Goal: Task Accomplishment & Management: Manage account settings

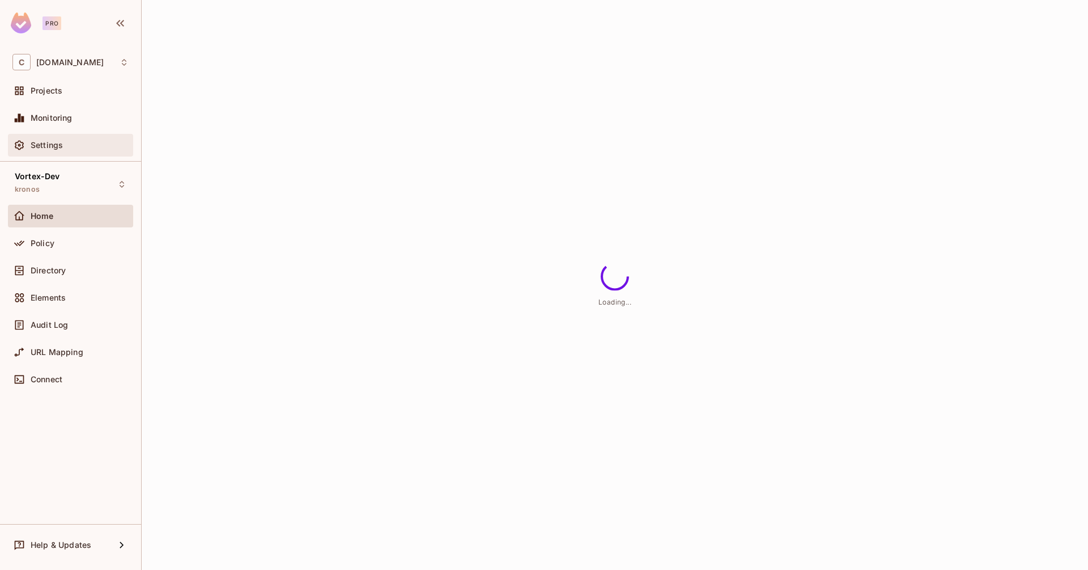
click at [55, 148] on span "Settings" at bounding box center [47, 145] width 32 height 9
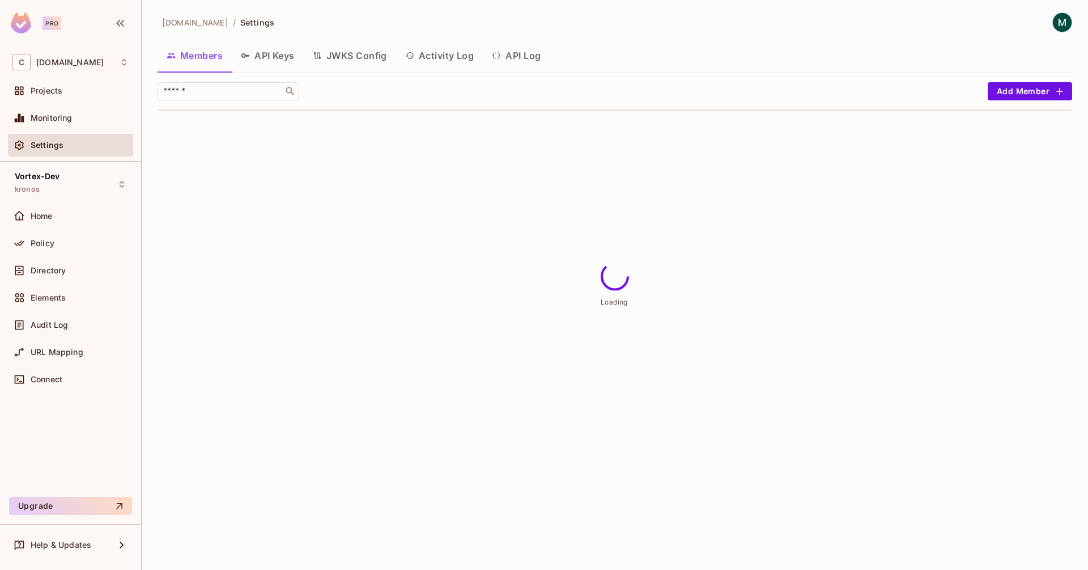
click at [264, 57] on button "API Keys" at bounding box center [268, 55] width 72 height 28
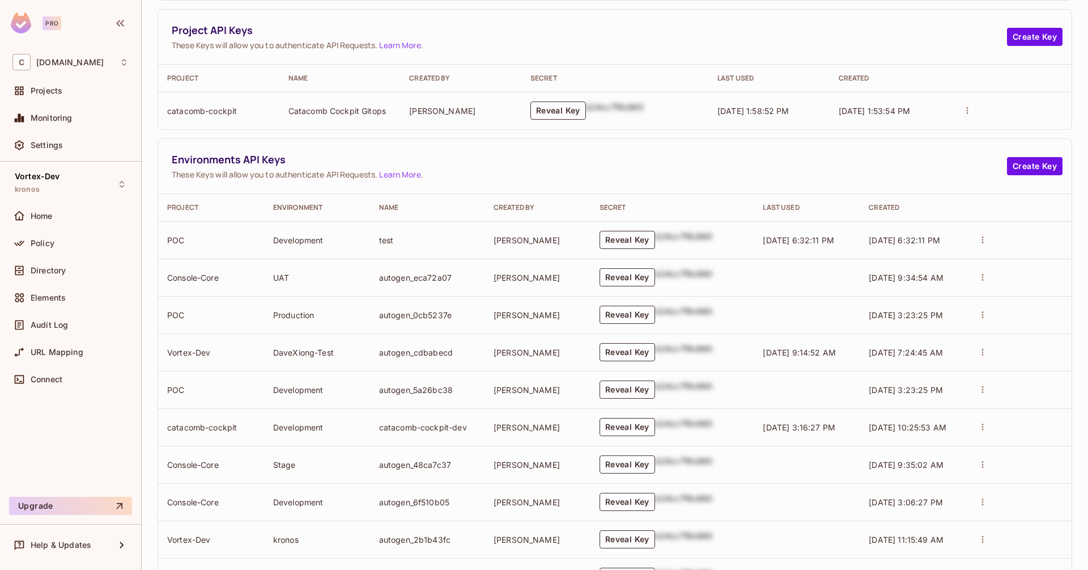
scroll to position [138, 0]
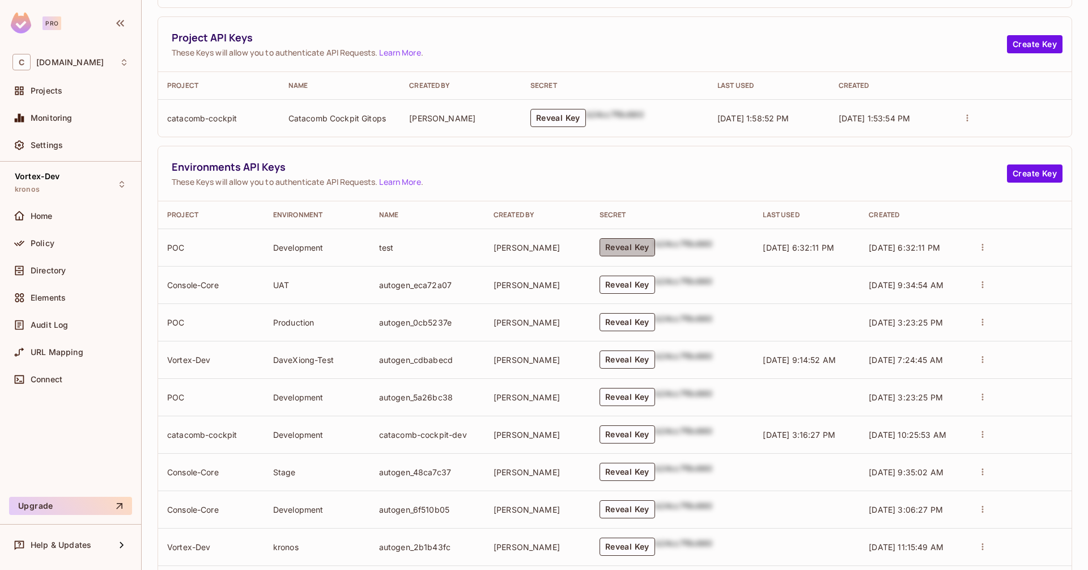
click at [625, 246] on button "Reveal Key" at bounding box center [628, 247] width 56 height 18
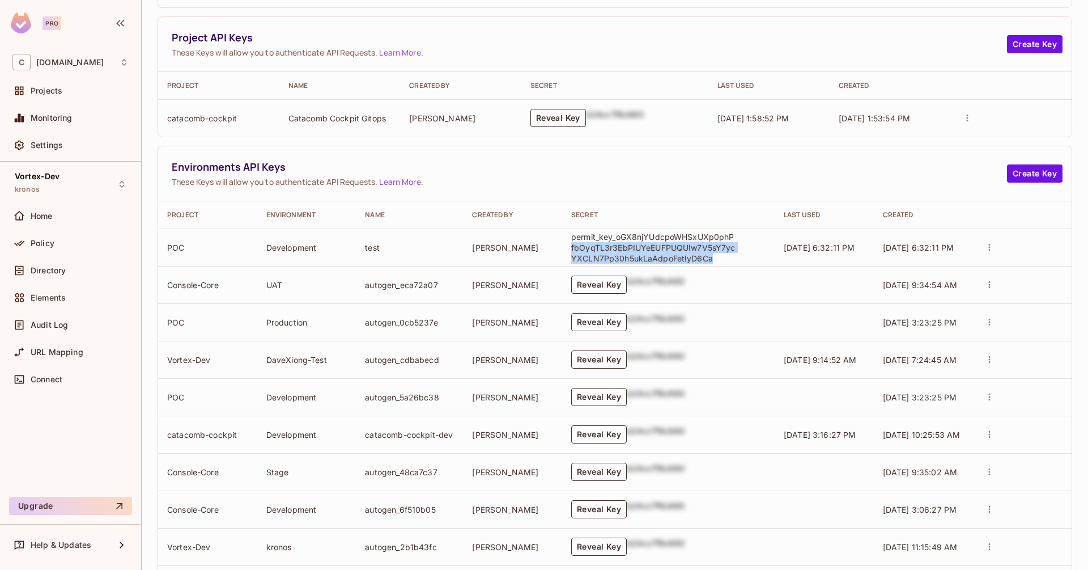
drag, startPoint x: 716, startPoint y: 254, endPoint x: 563, endPoint y: 249, distance: 153.7
click at [562, 249] on td "permit_key_oGX8njYUdcpoWHSxUXp0phPfbOyqTL3r3EbPIUYeEUFPUQUIw7V5sY7ycYXCLN7Pp30h…" at bounding box center [668, 246] width 213 height 37
click at [691, 266] on td "Reveal Key b24cc7f8c660" at bounding box center [668, 284] width 213 height 37
